Goal: Check status: Check status

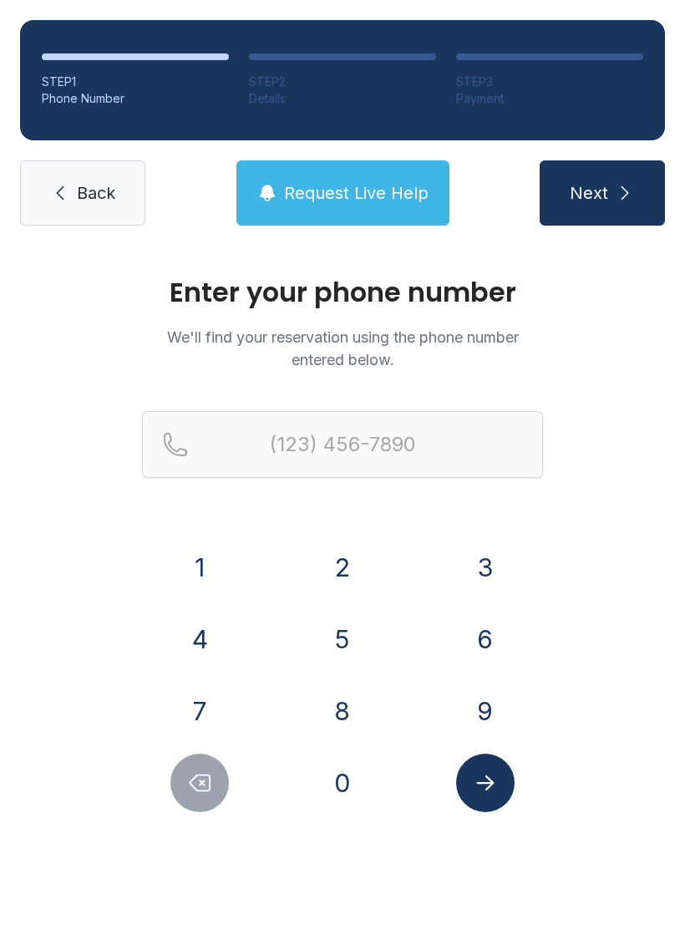
click at [481, 705] on button "9" at bounding box center [485, 711] width 58 height 58
click at [345, 801] on button "0" at bounding box center [342, 783] width 58 height 58
click at [215, 648] on button "4" at bounding box center [199, 639] width 58 height 58
click at [212, 692] on button "7" at bounding box center [199, 711] width 58 height 58
click at [212, 553] on button "1" at bounding box center [199, 567] width 58 height 58
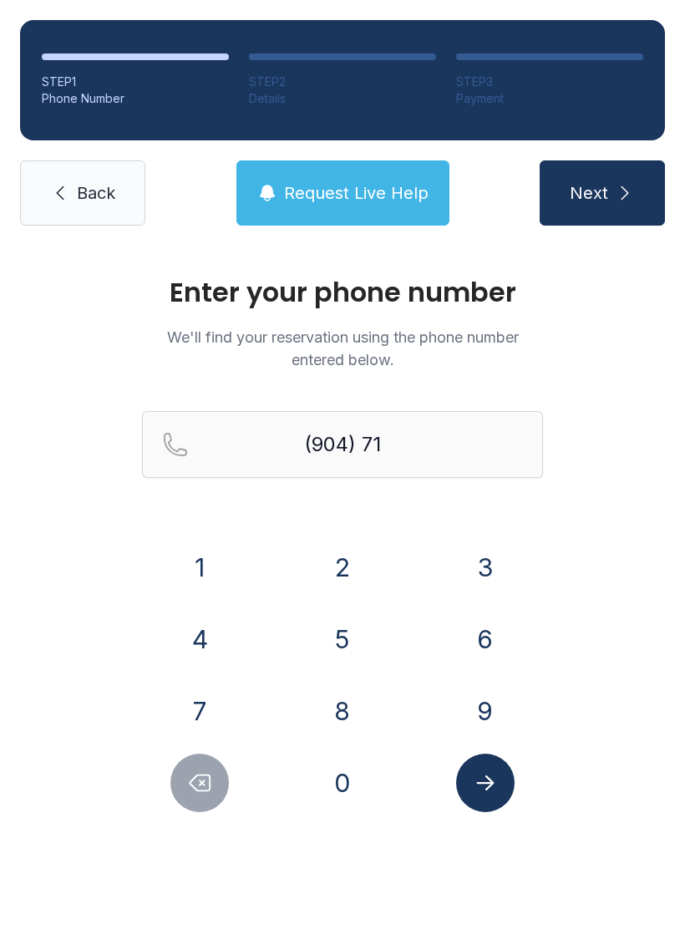
click at [487, 641] on button "6" at bounding box center [485, 639] width 58 height 58
click at [204, 705] on button "7" at bounding box center [199, 711] width 58 height 58
click at [342, 642] on button "5" at bounding box center [342, 639] width 58 height 58
click at [471, 629] on button "6" at bounding box center [485, 639] width 58 height 58
click at [343, 702] on button "8" at bounding box center [342, 711] width 58 height 58
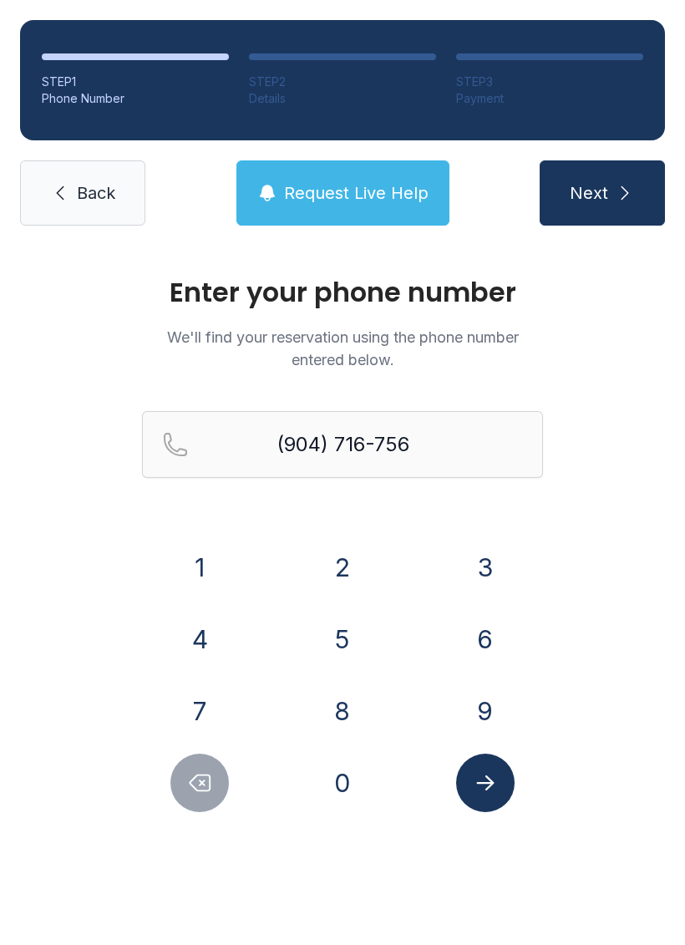
type input "[PHONE_NUMBER]"
click at [496, 778] on icon "Submit lookup form" at bounding box center [485, 782] width 25 height 25
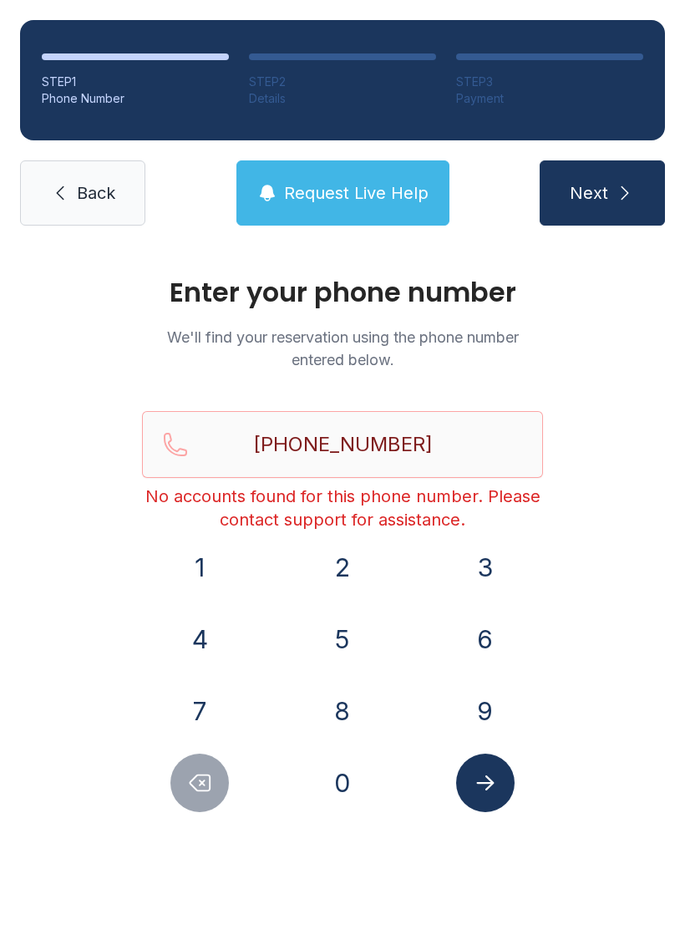
click at [622, 176] on button "Next" at bounding box center [602, 192] width 125 height 65
click at [79, 184] on span "Back" at bounding box center [96, 192] width 38 height 23
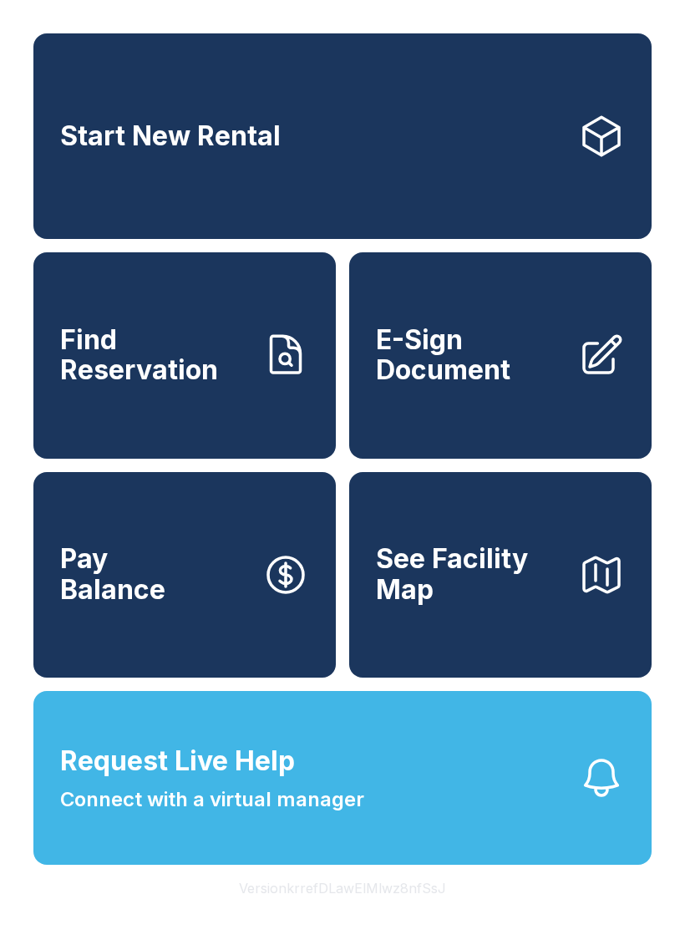
click at [226, 386] on span "Find Reservation" at bounding box center [154, 355] width 189 height 61
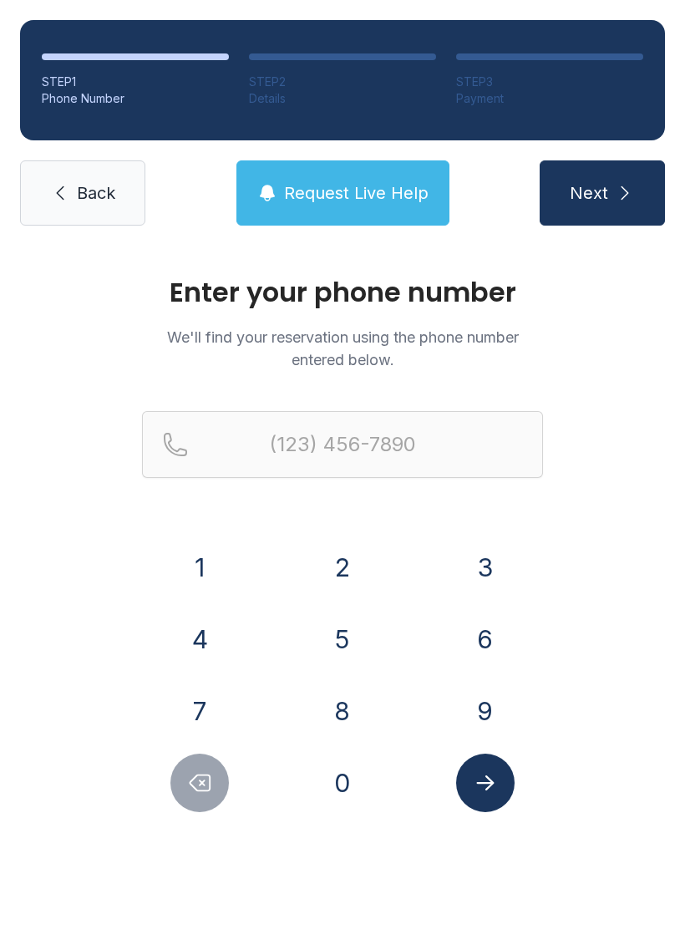
click at [60, 205] on link "Back" at bounding box center [82, 192] width 125 height 65
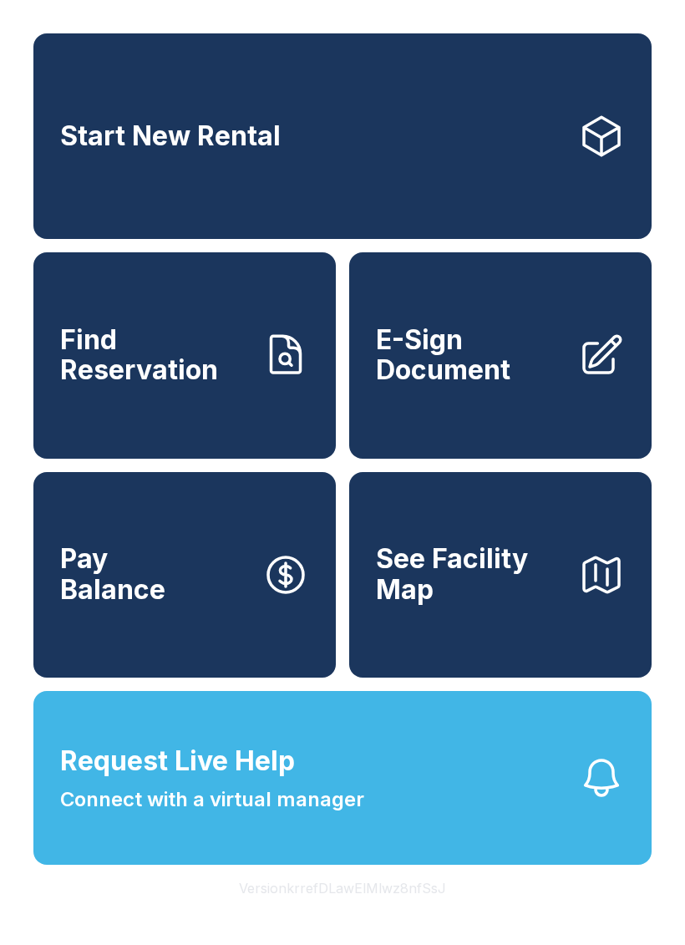
click at [185, 386] on span "Find Reservation" at bounding box center [154, 355] width 189 height 61
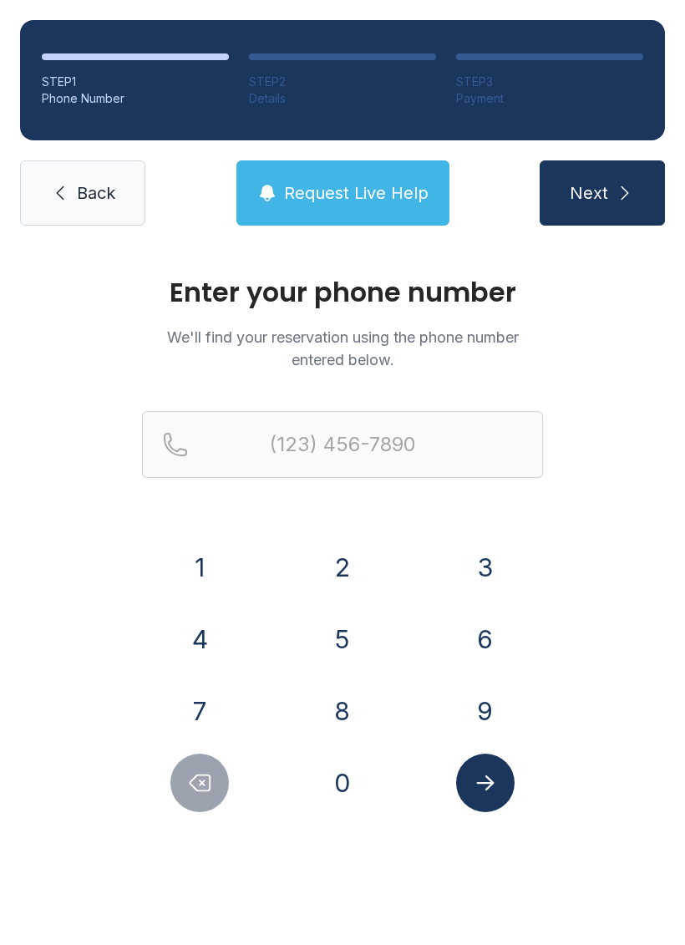
click at [72, 182] on link "Back" at bounding box center [82, 192] width 125 height 65
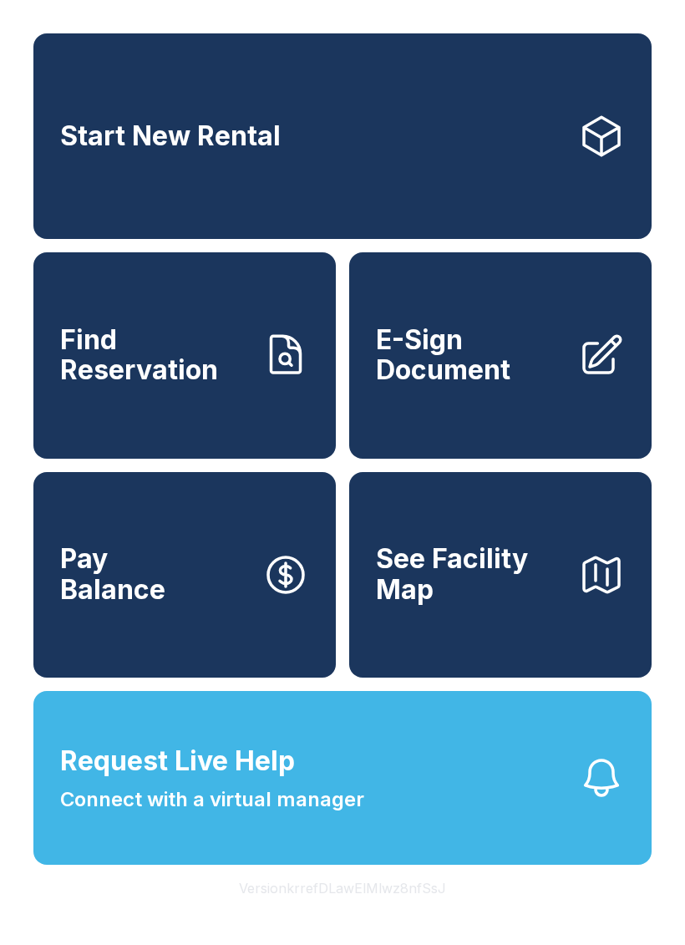
click at [209, 386] on span "Find Reservation" at bounding box center [154, 355] width 189 height 61
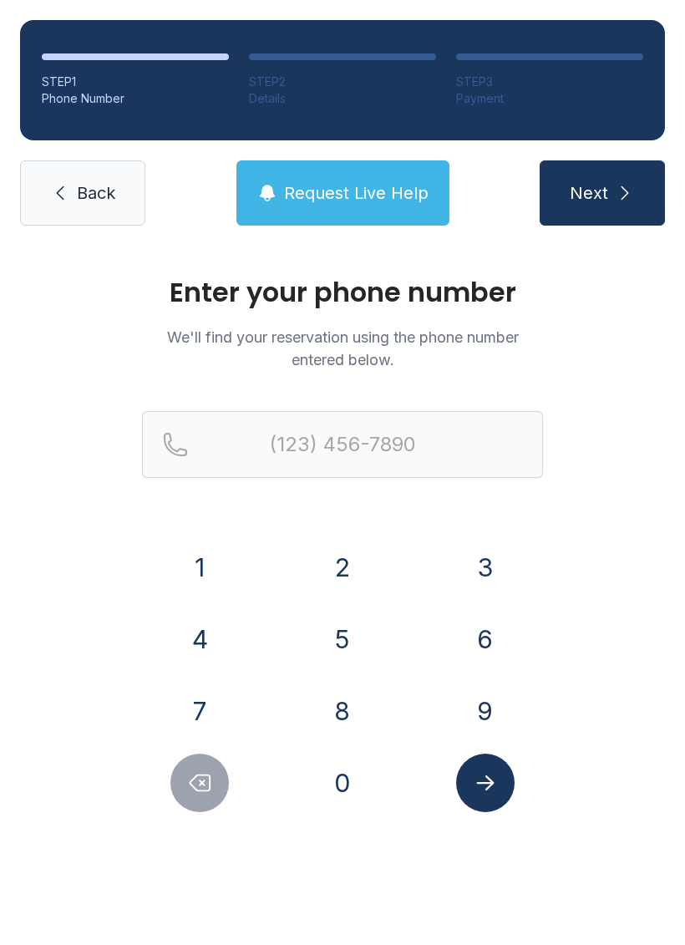
click at [472, 699] on button "9" at bounding box center [485, 711] width 58 height 58
click at [353, 787] on button "0" at bounding box center [342, 783] width 58 height 58
click at [188, 633] on button "4" at bounding box center [199, 639] width 58 height 58
click at [191, 714] on button "7" at bounding box center [199, 711] width 58 height 58
click at [206, 572] on button "1" at bounding box center [199, 567] width 58 height 58
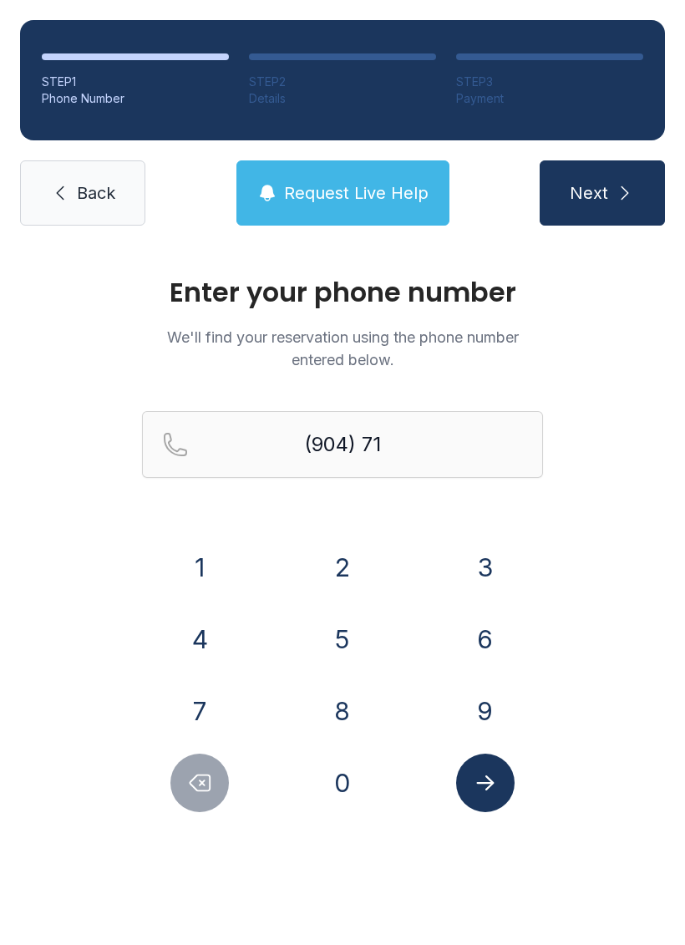
click at [473, 632] on button "6" at bounding box center [485, 639] width 58 height 58
click at [202, 546] on button "1" at bounding box center [199, 567] width 58 height 58
click at [502, 775] on button "Submit lookup form" at bounding box center [485, 783] width 58 height 58
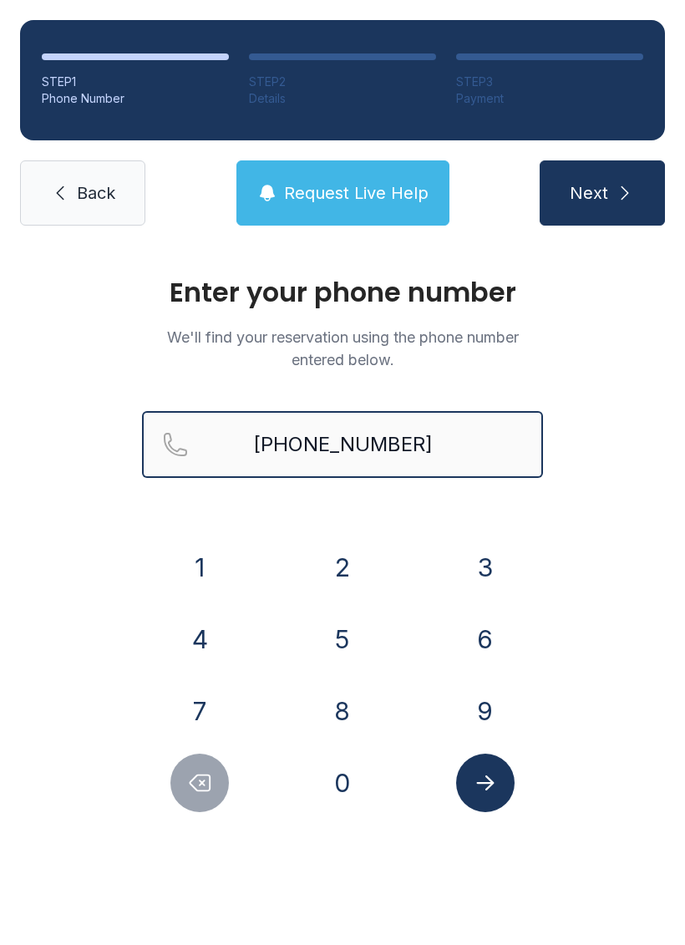
click at [602, 193] on button "Next" at bounding box center [602, 192] width 125 height 65
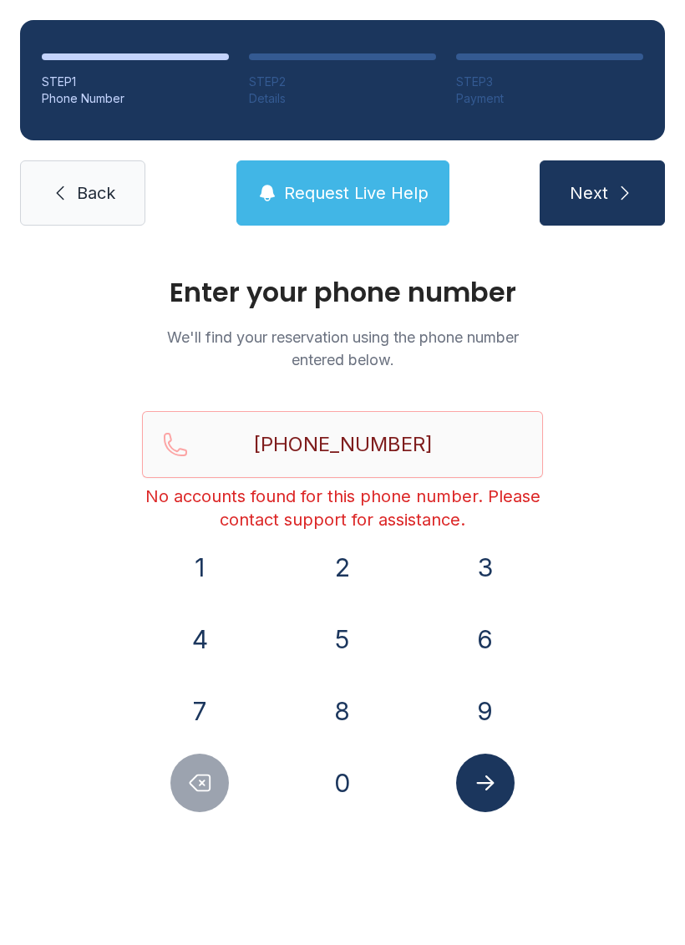
click at [371, 162] on button "Request Live Help" at bounding box center [342, 192] width 213 height 65
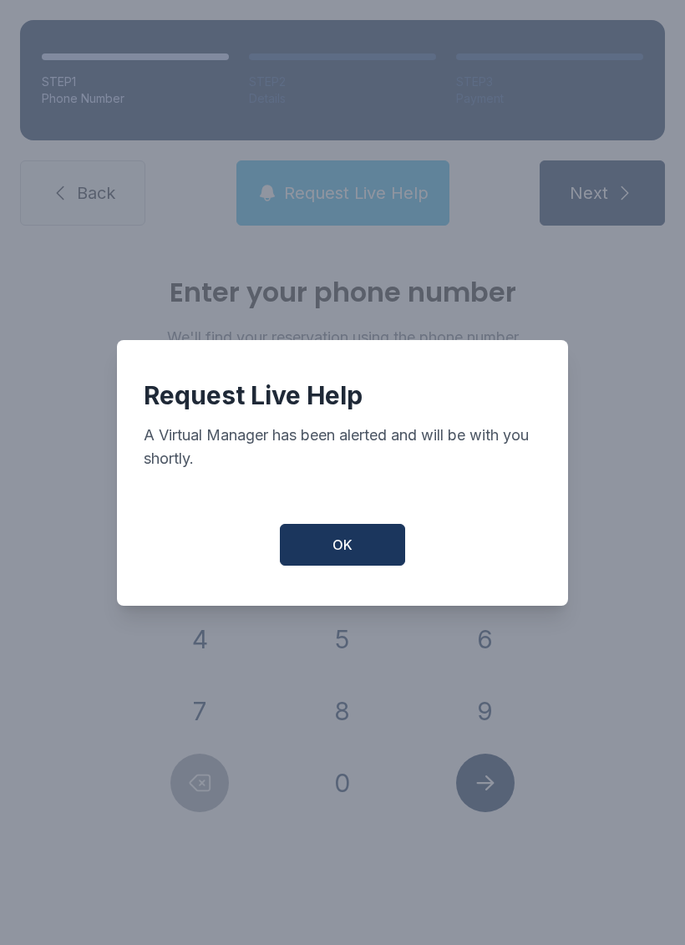
click at [345, 555] on span "OK" at bounding box center [343, 545] width 20 height 20
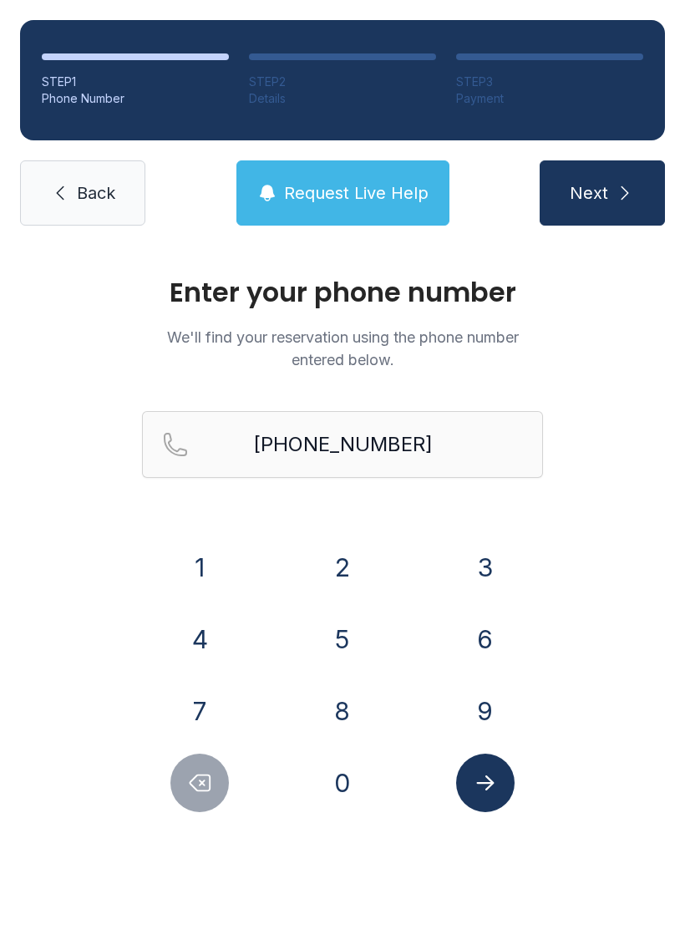
click at [344, 180] on button "Request Live Help" at bounding box center [342, 192] width 213 height 65
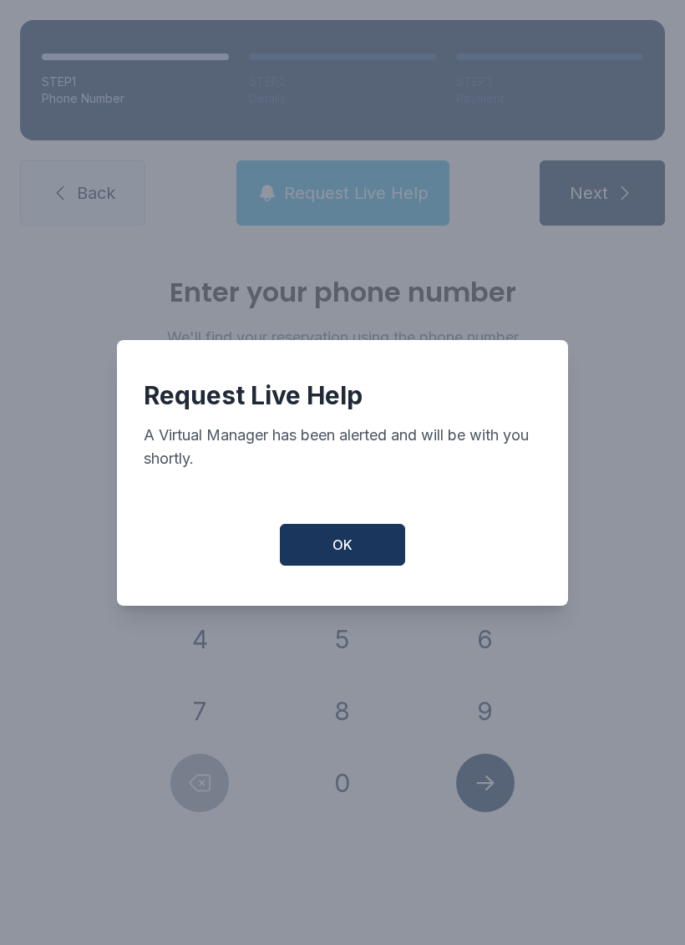
click at [348, 555] on span "OK" at bounding box center [343, 545] width 20 height 20
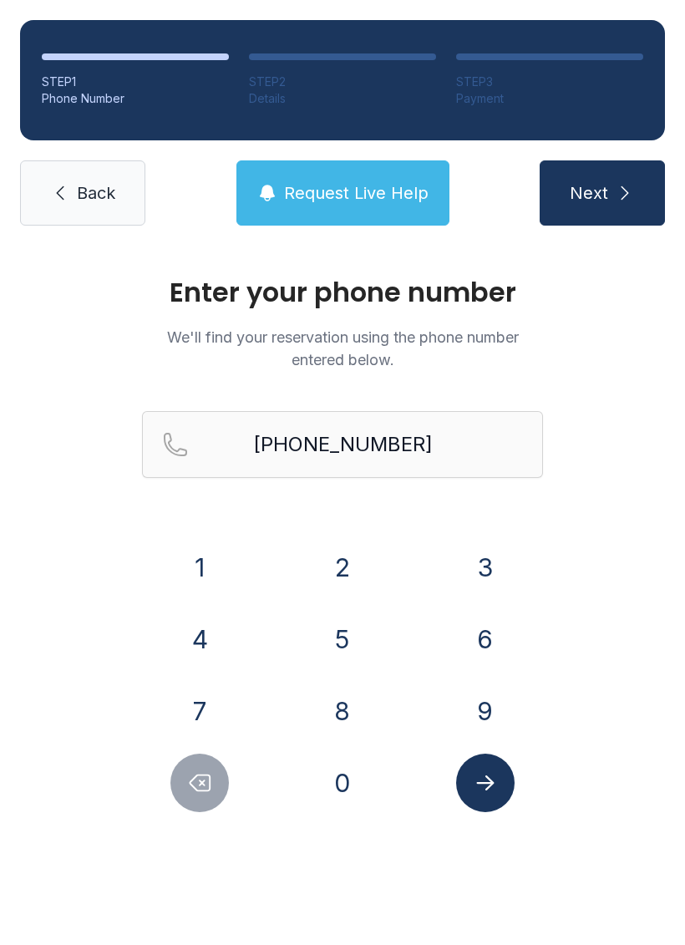
click at [211, 775] on icon "Delete number" at bounding box center [199, 782] width 25 height 25
click at [206, 780] on icon "Delete number" at bounding box center [199, 782] width 25 height 25
click at [205, 779] on icon "Delete number" at bounding box center [199, 782] width 25 height 25
click at [200, 786] on icon "Delete number" at bounding box center [199, 782] width 25 height 25
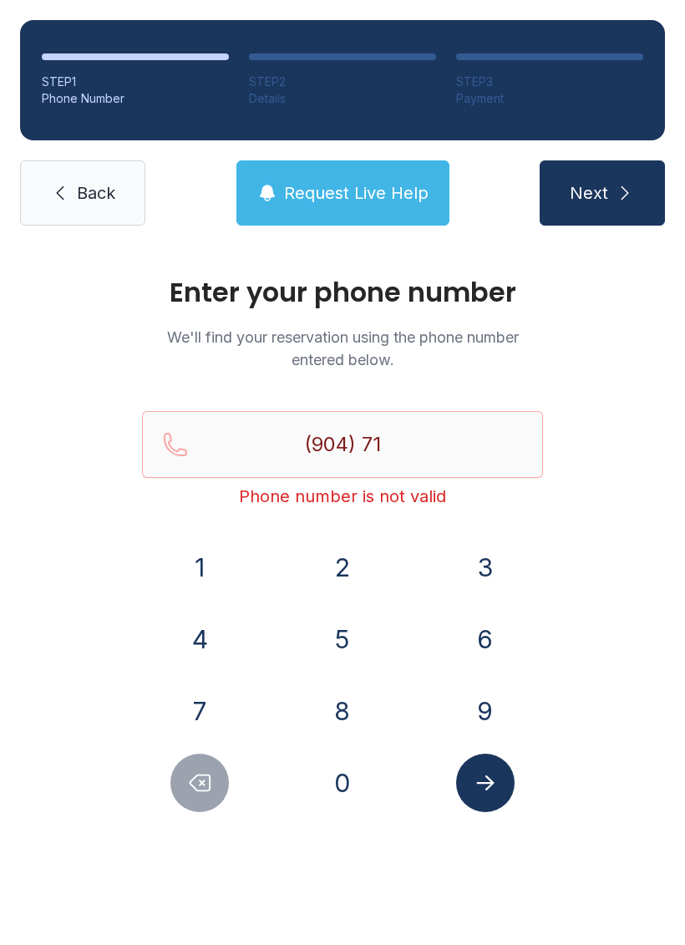
click at [200, 786] on icon "Delete number" at bounding box center [201, 783] width 20 height 16
click at [210, 779] on icon "Delete number" at bounding box center [201, 783] width 20 height 16
click at [209, 778] on icon "Delete number" at bounding box center [199, 782] width 25 height 25
click at [213, 773] on button "Delete number" at bounding box center [199, 783] width 58 height 58
type input "(9"
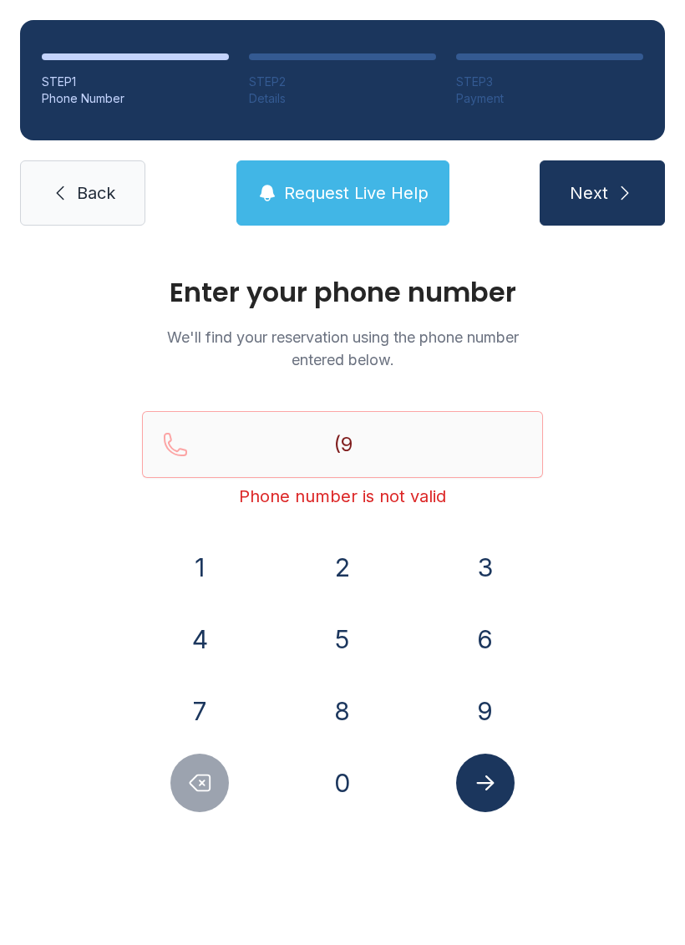
click at [213, 773] on button "Delete number" at bounding box center [199, 783] width 58 height 58
click at [198, 781] on icon "Delete number" at bounding box center [199, 782] width 25 height 25
click at [356, 632] on button "5" at bounding box center [342, 639] width 58 height 58
click at [356, 631] on button "5" at bounding box center [342, 639] width 58 height 58
click at [481, 709] on button "9" at bounding box center [485, 711] width 58 height 58
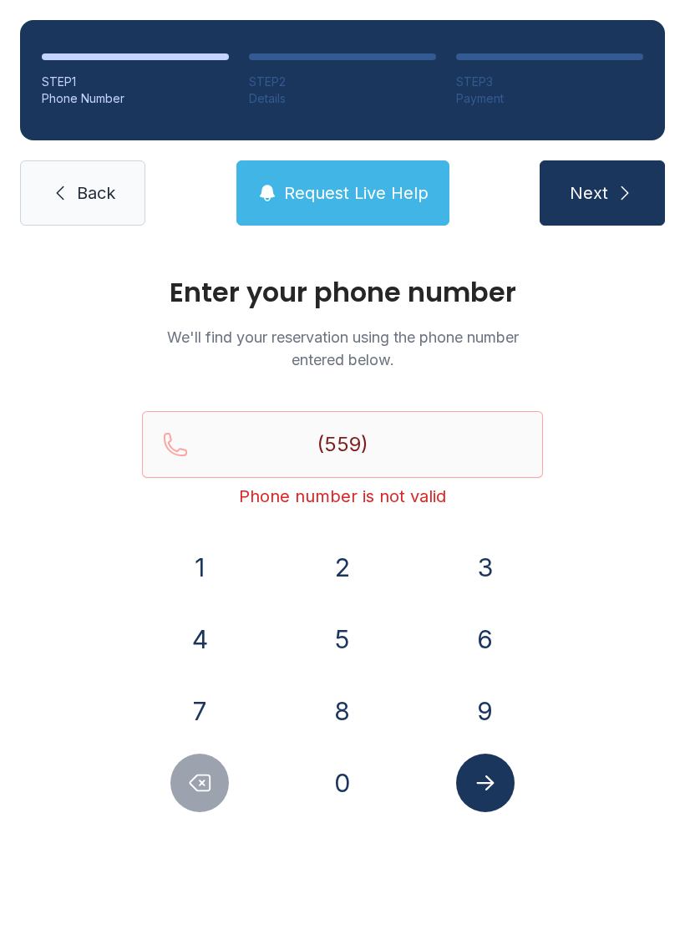
click at [354, 699] on button "8" at bounding box center [342, 711] width 58 height 58
click at [343, 648] on button "5" at bounding box center [342, 639] width 58 height 58
click at [463, 710] on button "9" at bounding box center [485, 711] width 58 height 58
click at [356, 804] on button "0" at bounding box center [342, 783] width 58 height 58
click at [358, 802] on button "0" at bounding box center [342, 783] width 58 height 58
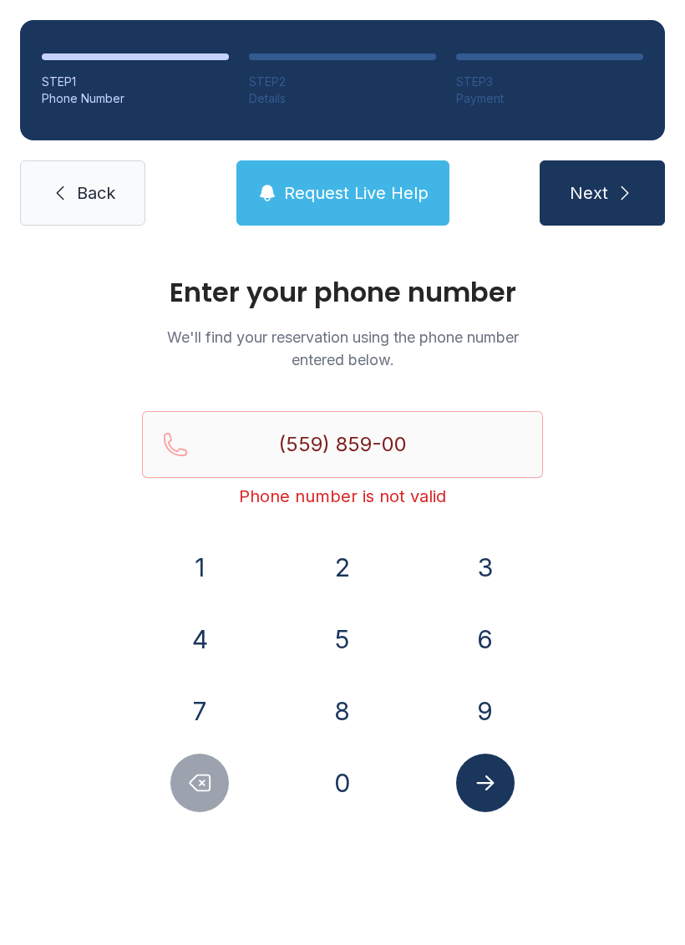
click at [357, 639] on button "5" at bounding box center [342, 639] width 58 height 58
click at [215, 709] on button "7" at bounding box center [199, 711] width 58 height 58
type input "[PHONE_NUMBER]"
click at [498, 789] on button "Submit lookup form" at bounding box center [485, 783] width 58 height 58
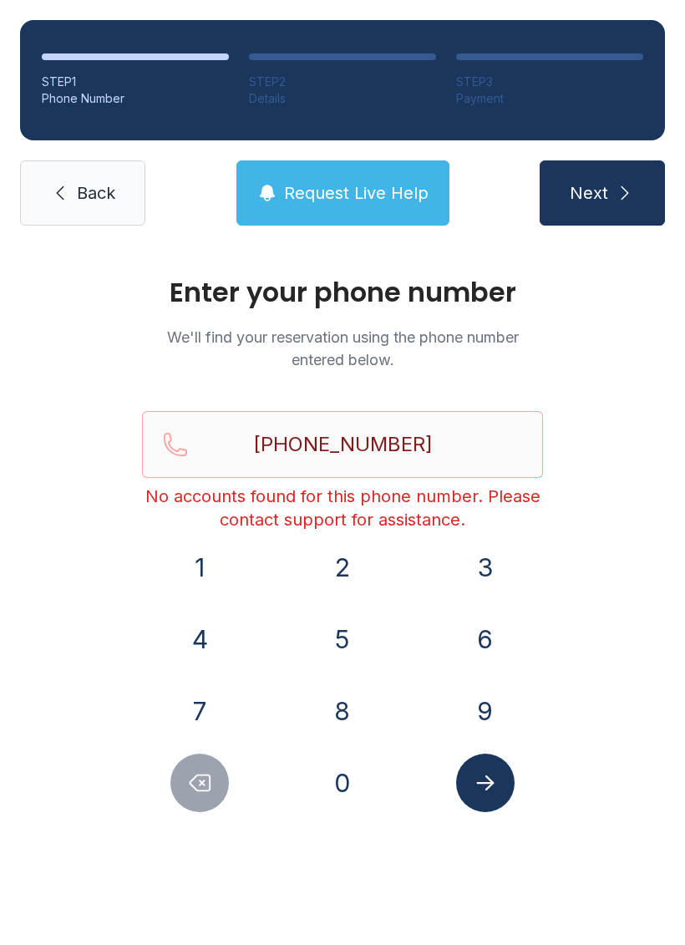
click at [97, 191] on span "Back" at bounding box center [96, 192] width 38 height 23
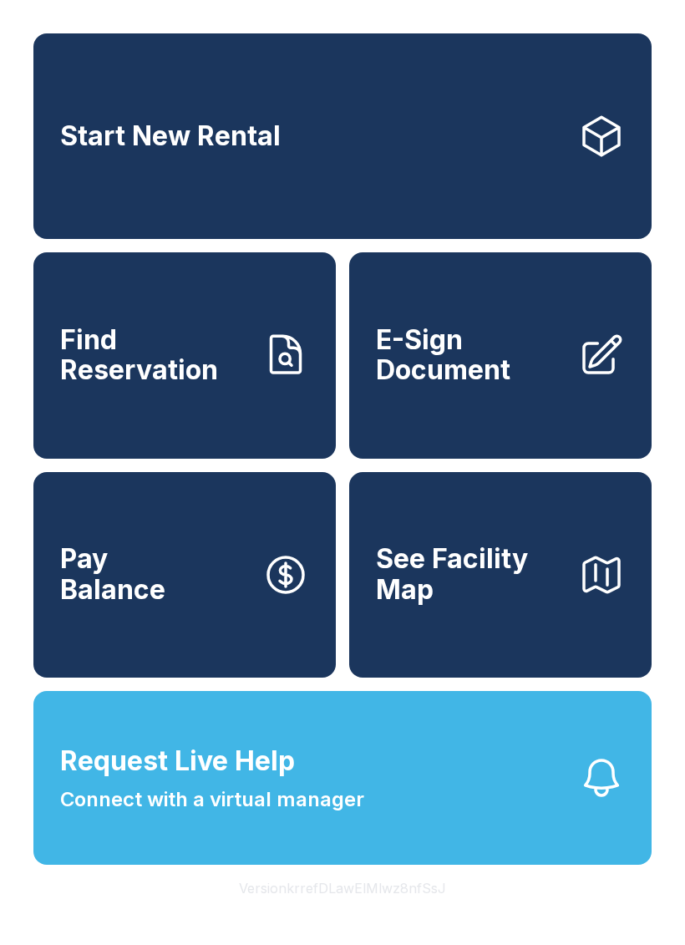
click at [353, 815] on span "Connect with a virtual manager" at bounding box center [212, 800] width 304 height 30
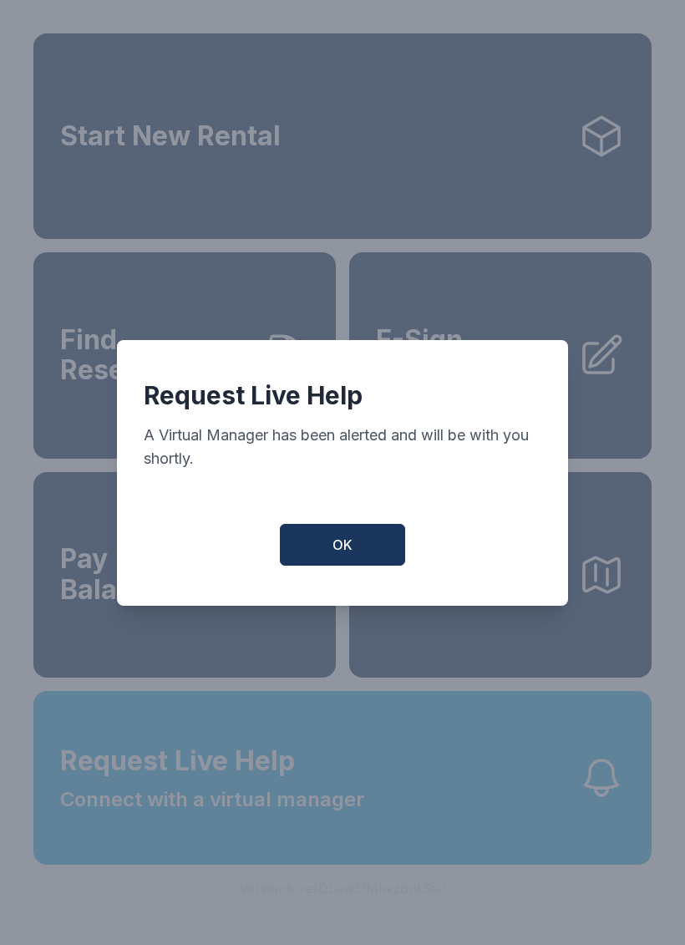
click at [361, 547] on button "OK" at bounding box center [342, 545] width 125 height 42
